Goal: Information Seeking & Learning: Learn about a topic

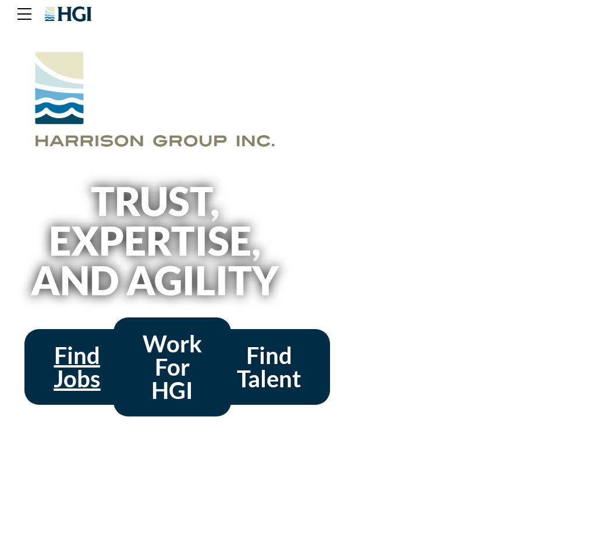
click at [77, 390] on span "Find Jobs" at bounding box center [77, 367] width 47 height 47
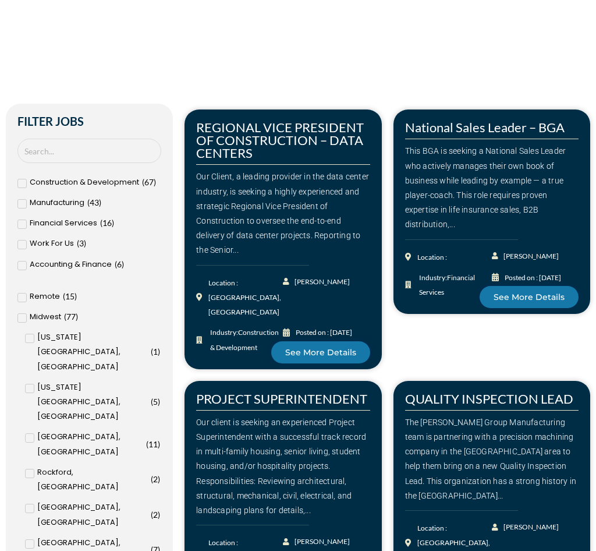
scroll to position [350, 0]
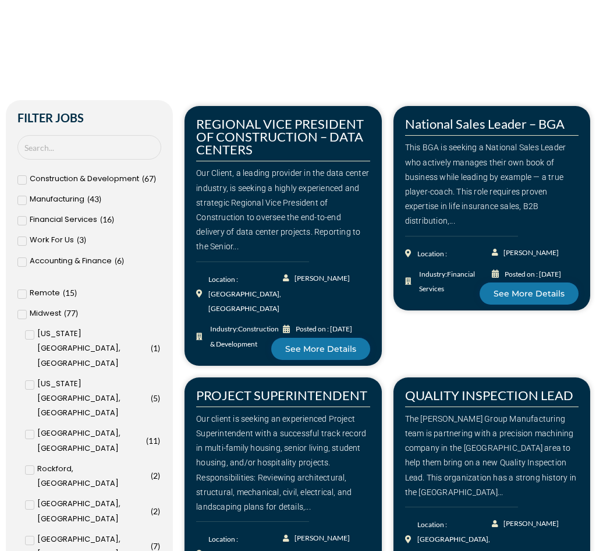
click at [20, 298] on icon at bounding box center [22, 294] width 4 height 7
click at [0, 0] on input "Remote ( 15 )" at bounding box center [0, 0] width 0 height 0
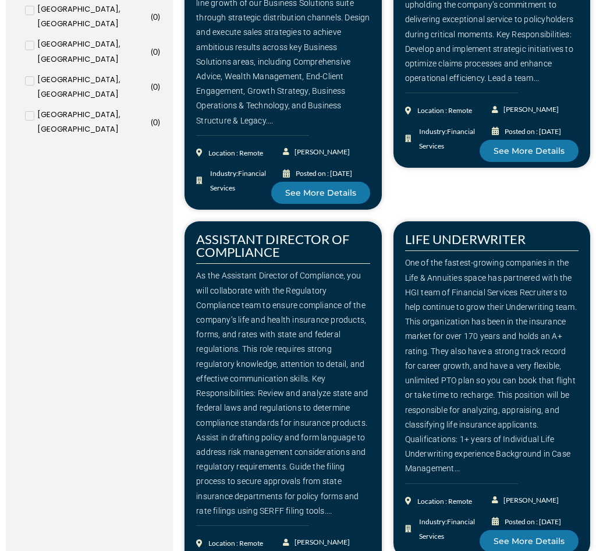
scroll to position [1456, 0]
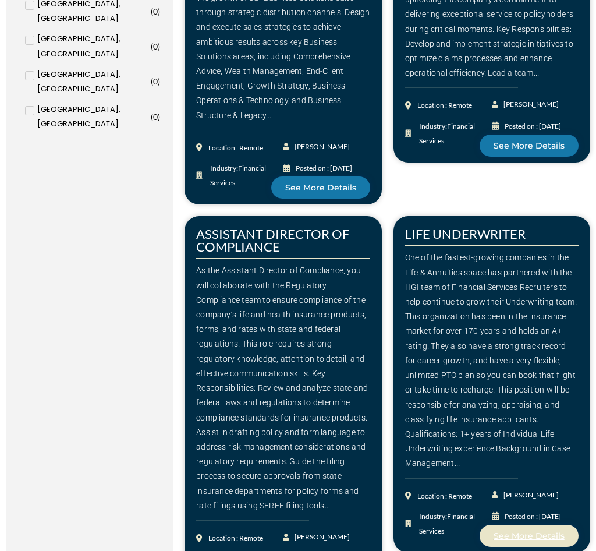
click at [525, 525] on link "See More Details" at bounding box center [529, 536] width 99 height 22
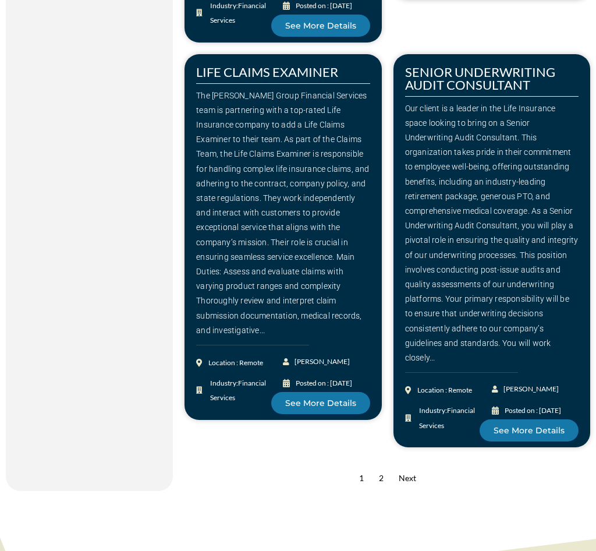
scroll to position [2039, 0]
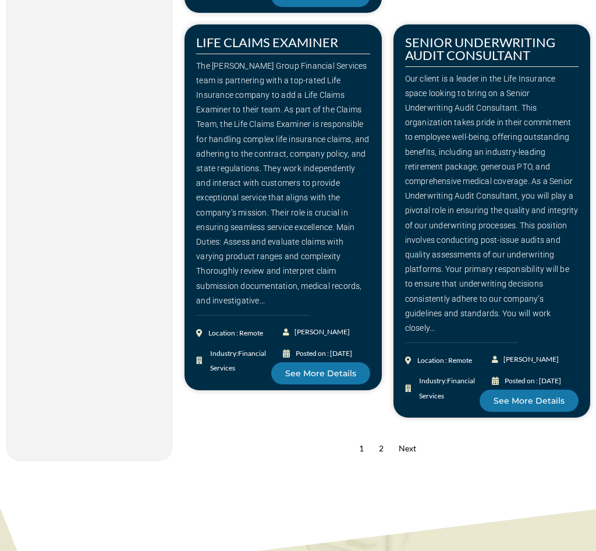
click at [373, 435] on div "2" at bounding box center [381, 448] width 16 height 26
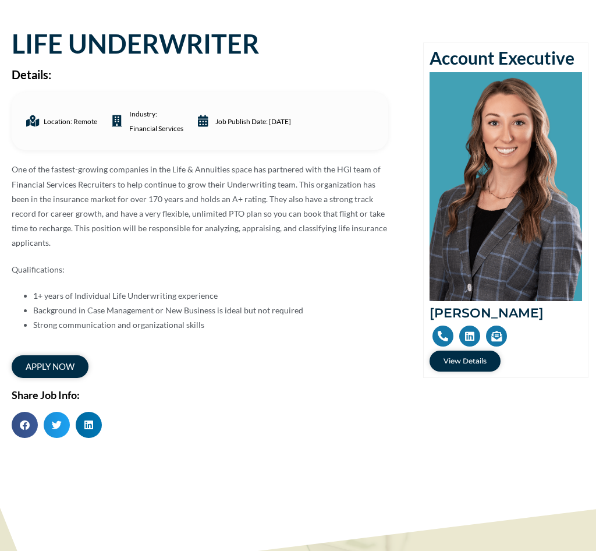
scroll to position [58, 0]
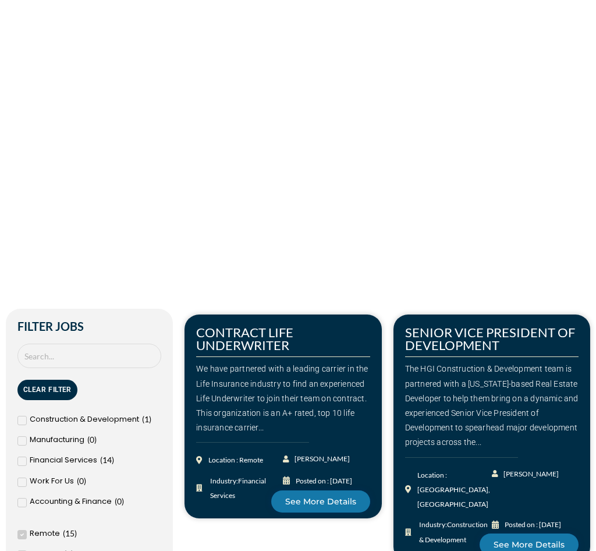
scroll to position [175, 0]
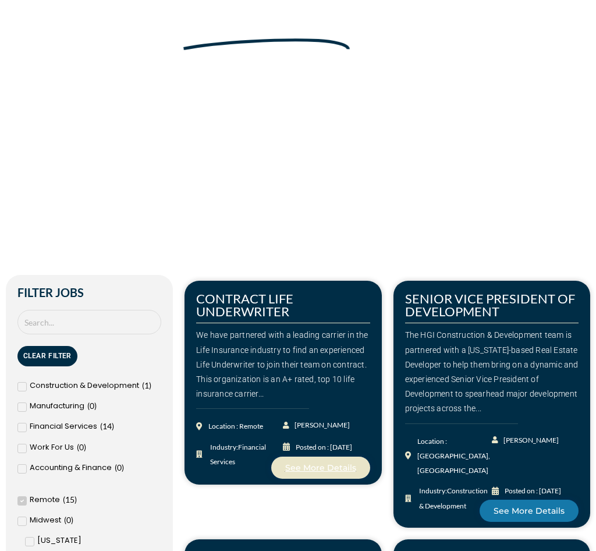
click at [285, 472] on span "See More Details" at bounding box center [320, 468] width 71 height 8
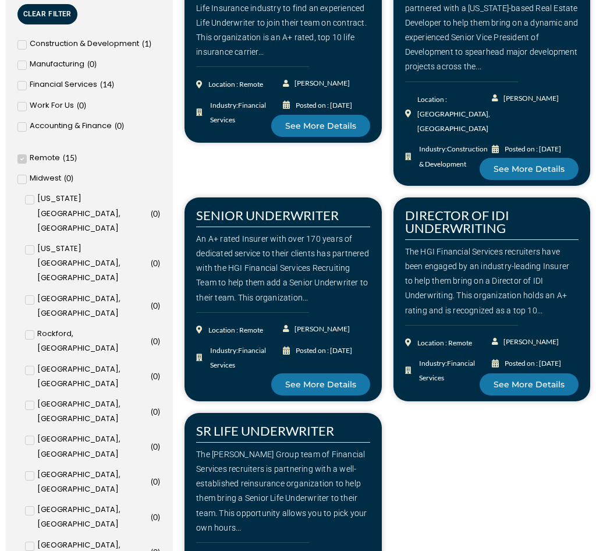
scroll to position [641, 0]
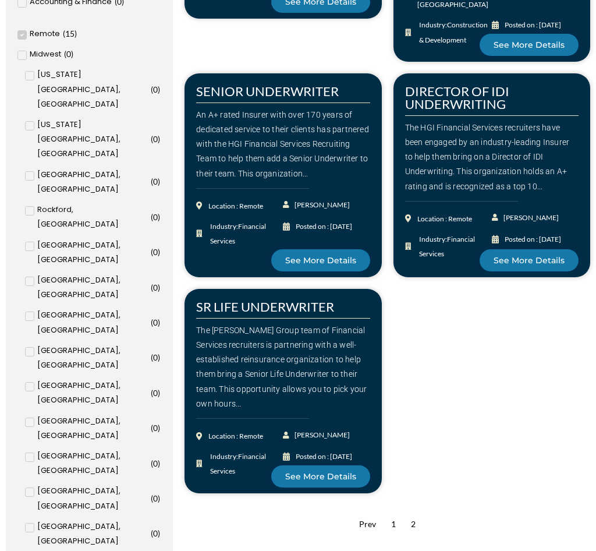
click at [405, 514] on div "2" at bounding box center [413, 524] width 16 height 26
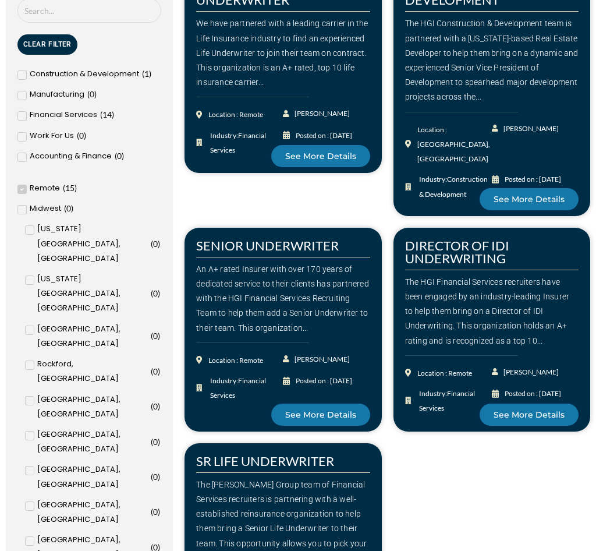
scroll to position [524, 0]
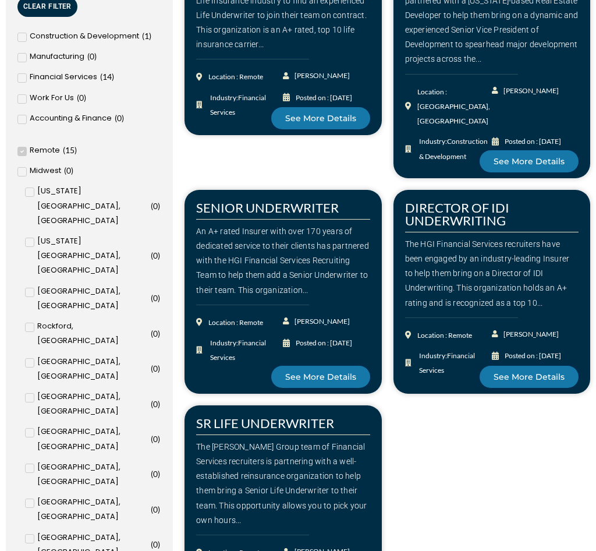
click at [246, 474] on div "The Harrison Group team of Financial Services recruiters is partnering with a w…" at bounding box center [283, 484] width 174 height 88
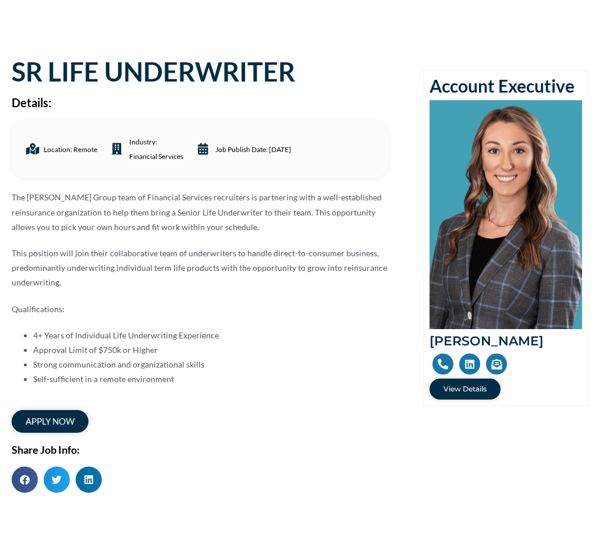
scroll to position [58, 0]
